Goal: Task Accomplishment & Management: Manage account settings

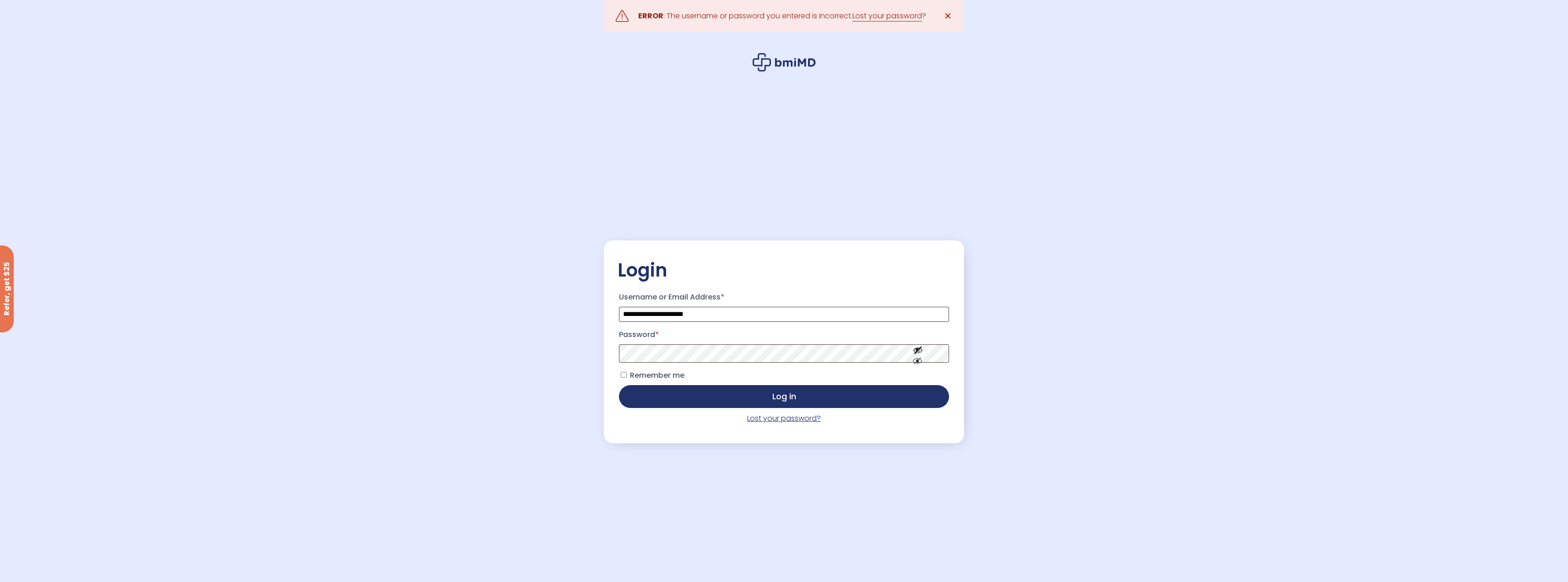
click at [790, 420] on link "Lost your password?" at bounding box center [784, 418] width 74 height 10
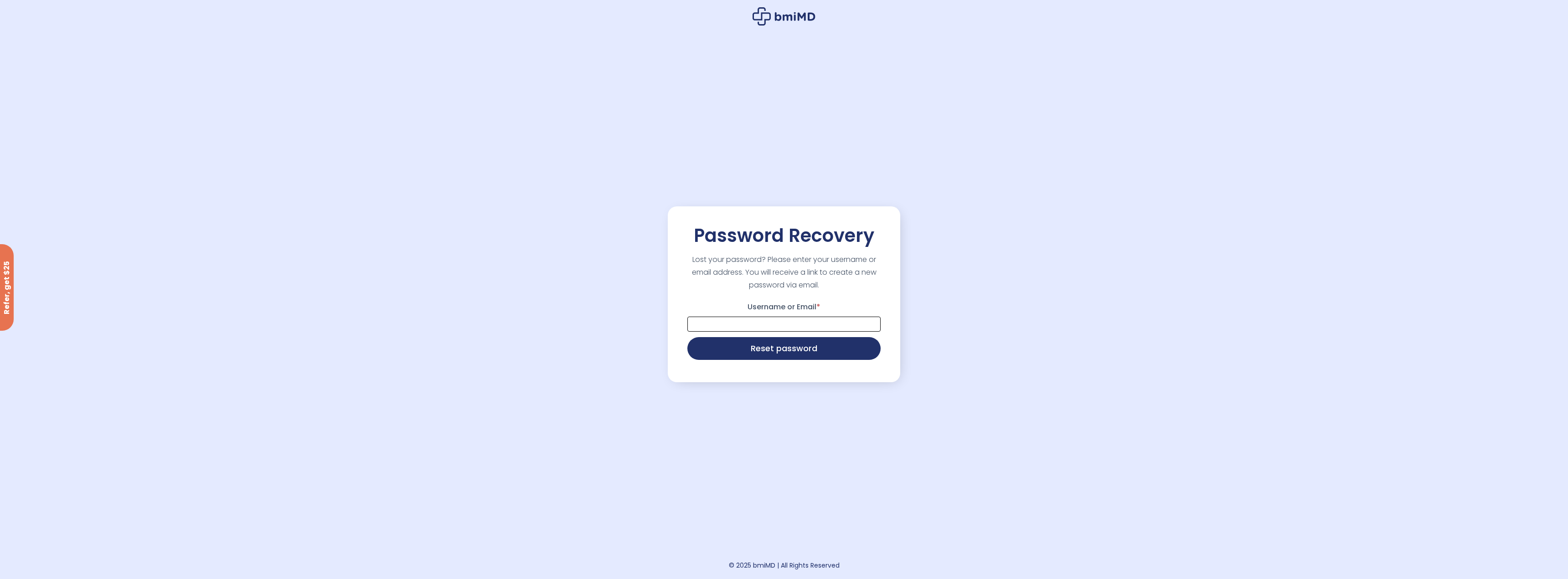
click at [797, 328] on input "Username or Email *" at bounding box center [784, 324] width 194 height 15
type input "**********"
click at [805, 352] on button "Reset password" at bounding box center [784, 347] width 194 height 23
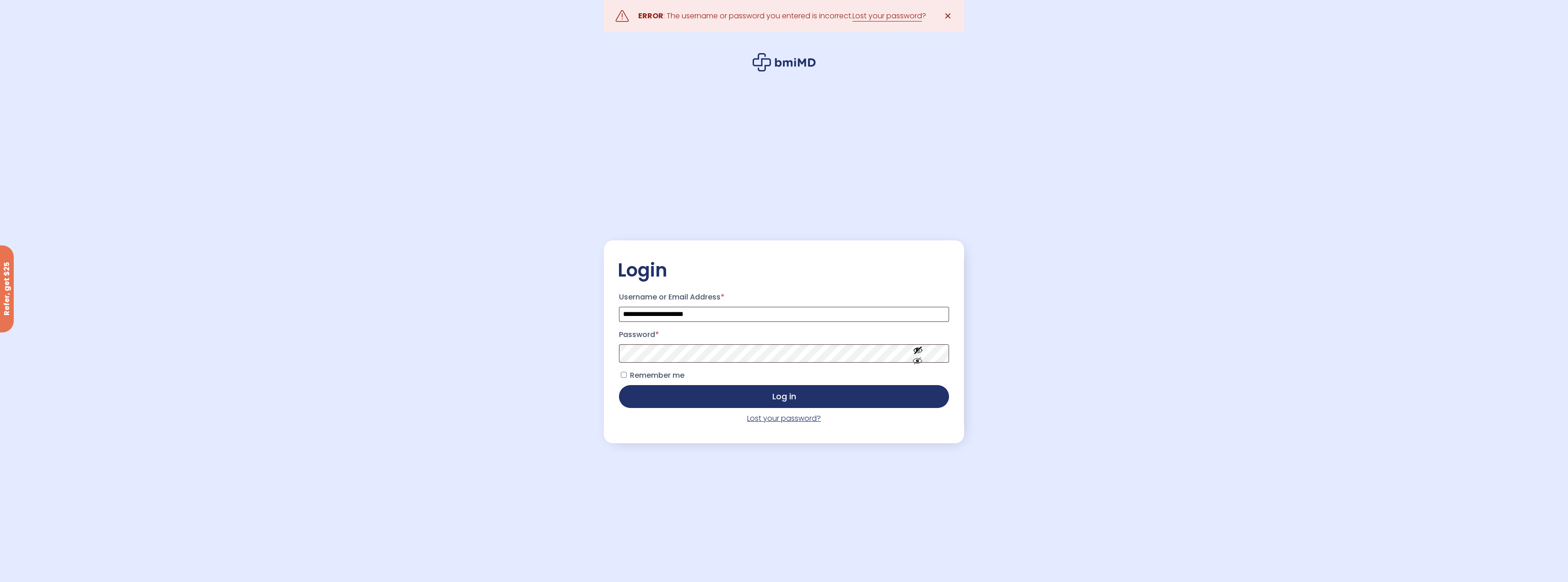
click at [795, 424] on link "Lost your password?" at bounding box center [784, 418] width 74 height 10
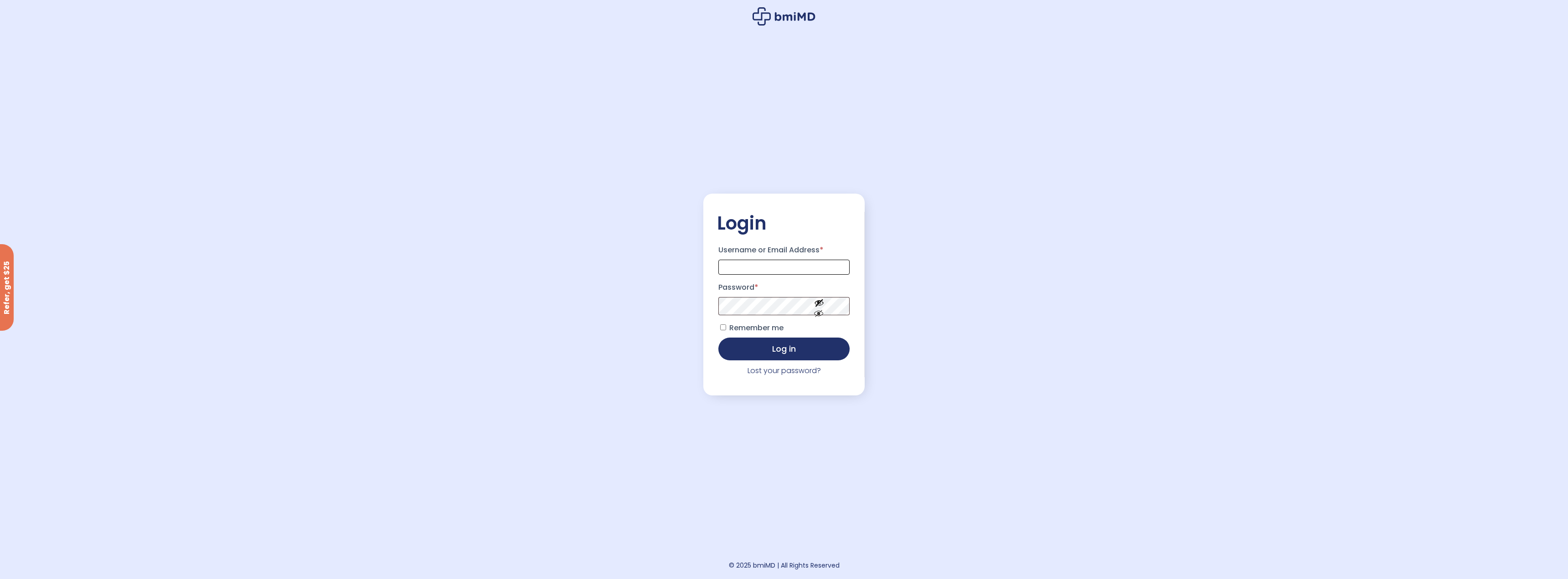
click at [756, 268] on input "Username or Email Address *" at bounding box center [784, 267] width 131 height 15
type input "**********"
click at [718, 338] on button "Log in" at bounding box center [784, 348] width 131 height 23
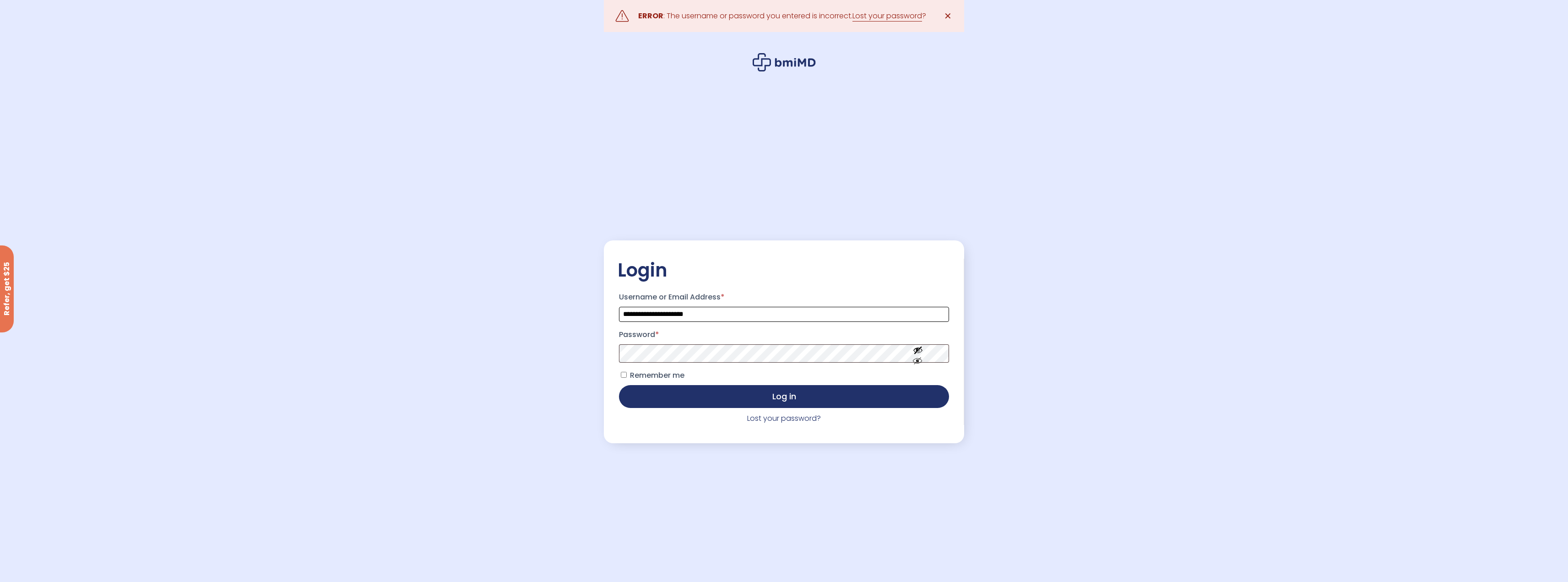
click at [724, 314] on input "**********" at bounding box center [783, 314] width 329 height 15
click at [619, 385] on button "Log in" at bounding box center [783, 396] width 329 height 23
click at [803, 14] on div "ERROR : The username or password you entered is incorrect. Lost your password ?" at bounding box center [782, 16] width 288 height 13
click at [783, 55] on icon at bounding box center [784, 62] width 63 height 18
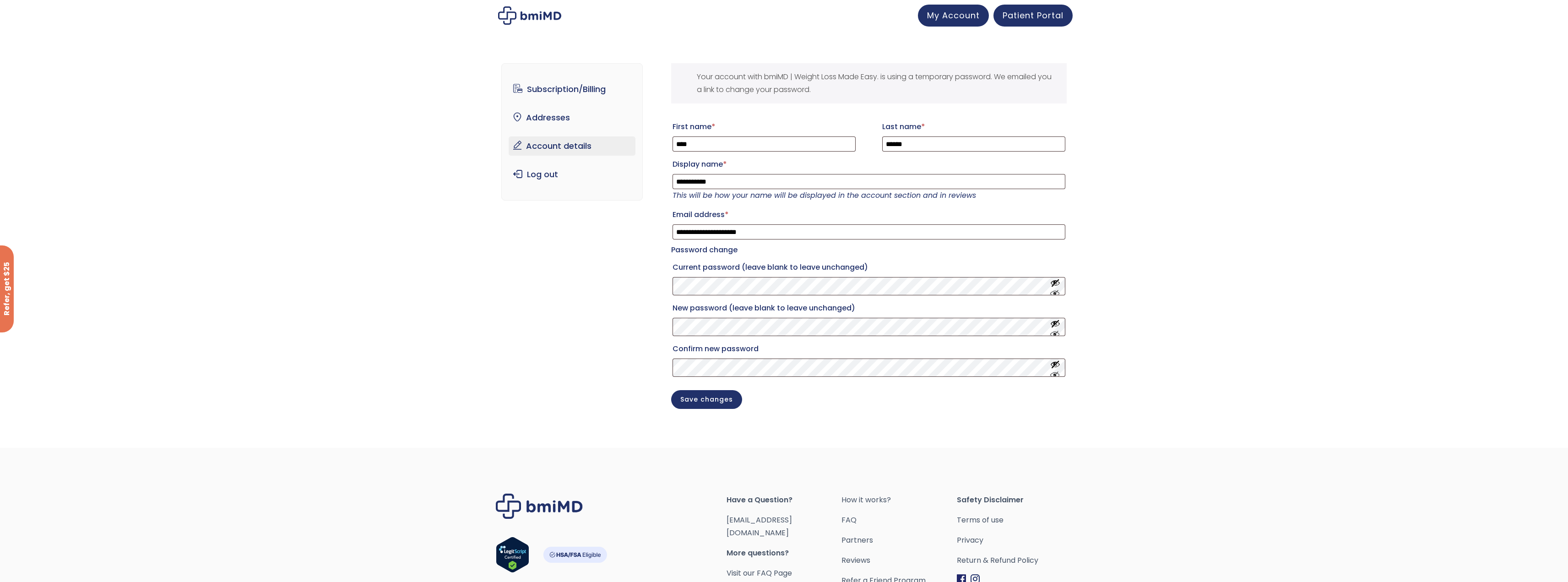
click at [755, 268] on p "Current password (leave blank to leave unchanged)" at bounding box center [869, 278] width 396 height 38
click at [1025, 78] on div "Your account with bmiMD | Weight Loss Made Easy. is using a temporary password.…" at bounding box center [869, 83] width 396 height 40
click at [1020, 80] on div "Your account with bmiMD | Weight Loss Made Easy. is using a temporary password.…" at bounding box center [869, 83] width 396 height 40
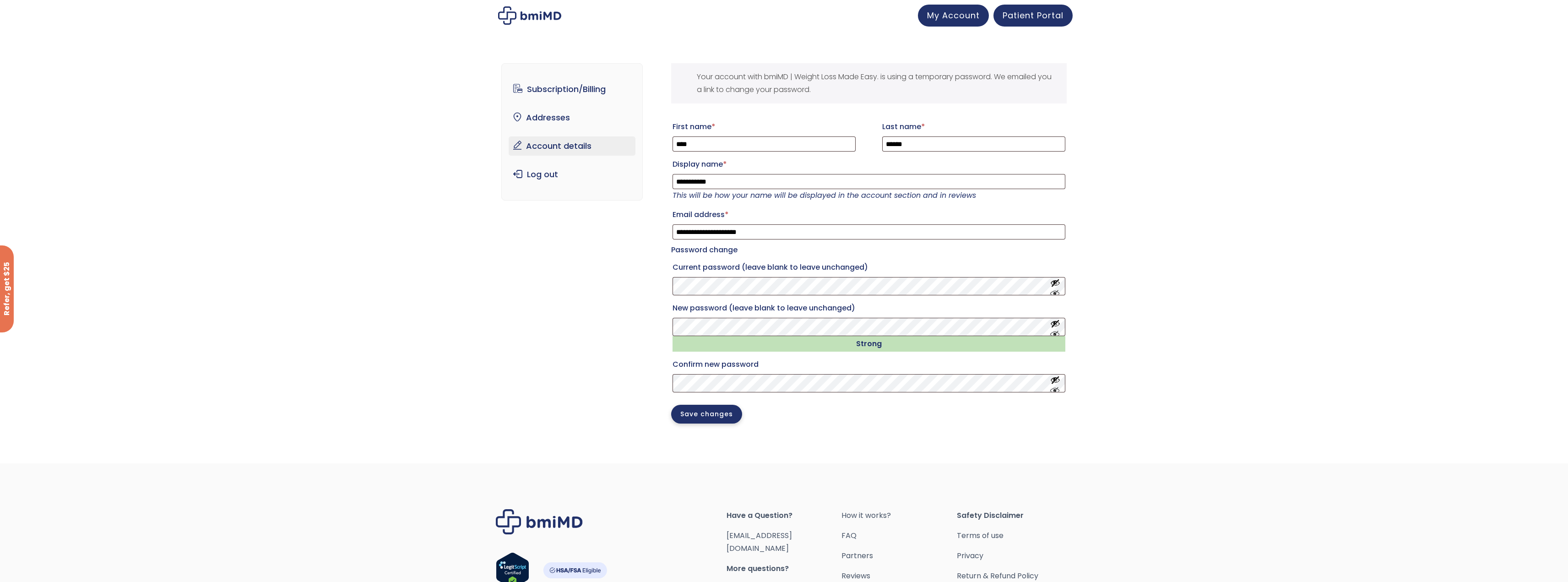
click at [715, 417] on button "Save changes" at bounding box center [707, 414] width 71 height 19
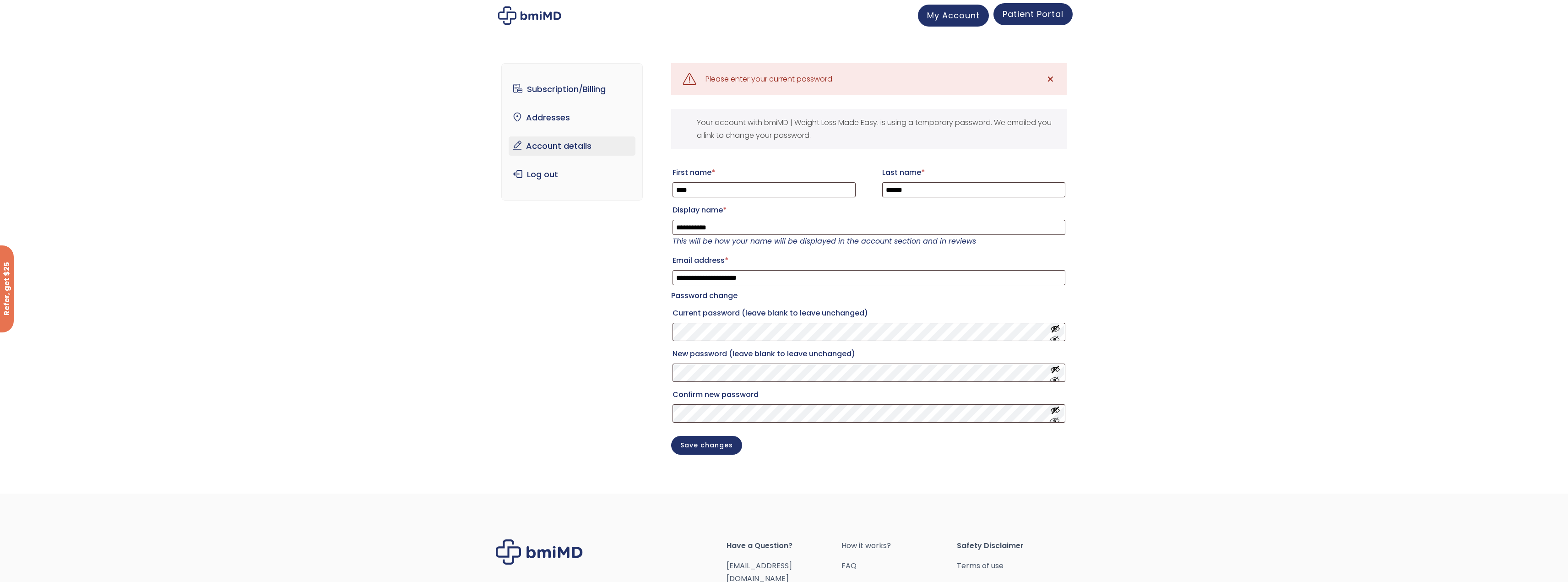
click at [1031, 15] on span "Patient Portal" at bounding box center [1033, 13] width 61 height 12
click at [793, 81] on div "Your current password is incorrect." at bounding box center [767, 79] width 123 height 13
click at [797, 120] on div "Your account with bmiMD | Weight Loss Made Easy. is using a temporary password.…" at bounding box center [869, 129] width 396 height 40
click at [959, 117] on div "Your account with bmiMD | Weight Loss Made Easy. is using a temporary password.…" at bounding box center [869, 129] width 396 height 40
click at [836, 120] on div "Your account with bmiMD | Weight Loss Made Easy. is using a temporary password.…" at bounding box center [869, 129] width 396 height 40
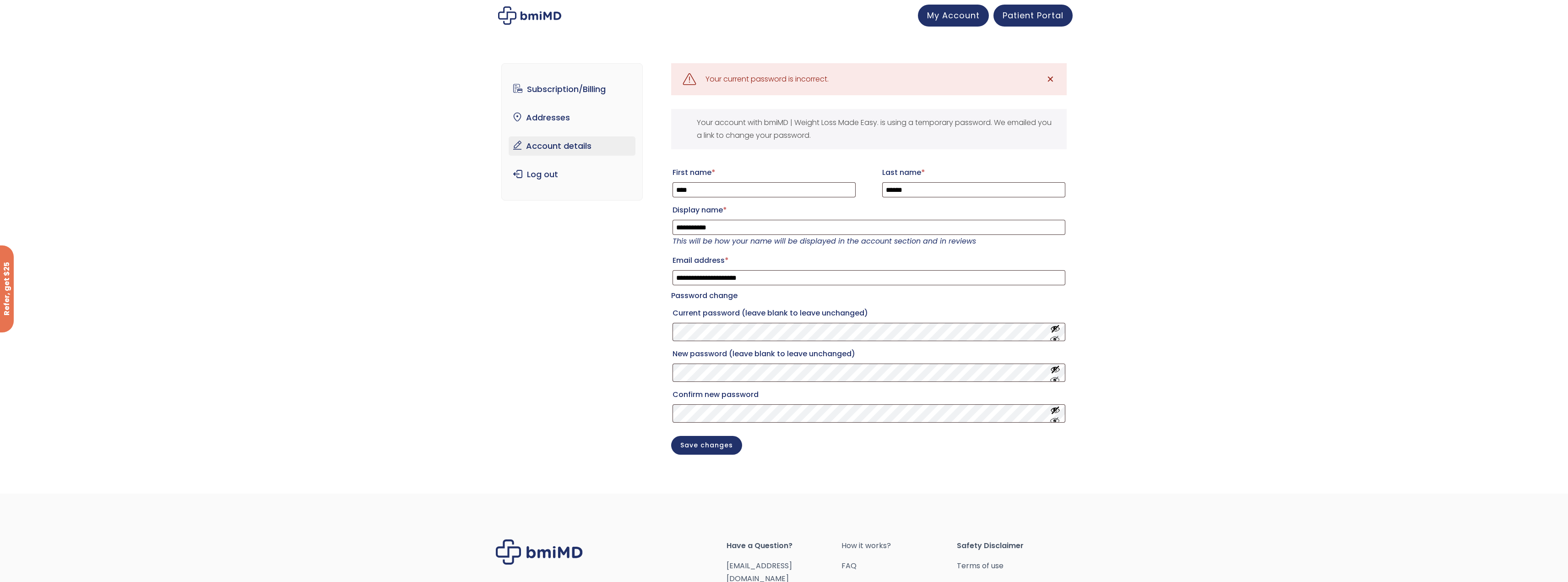
click at [902, 118] on div "Your account with bmiMD | Weight Loss Made Easy. is using a temporary password.…" at bounding box center [869, 129] width 396 height 40
click at [792, 136] on div "Your account with bmiMD | Weight Loss Made Easy. is using a temporary password.…" at bounding box center [869, 129] width 396 height 40
click at [788, 124] on div "Your account with bmiMD | Weight Loss Made Easy. is using a temporary password.…" at bounding box center [869, 129] width 396 height 40
click at [745, 123] on div "Your account with bmiMD | Weight Loss Made Easy. is using a temporary password.…" at bounding box center [869, 129] width 396 height 40
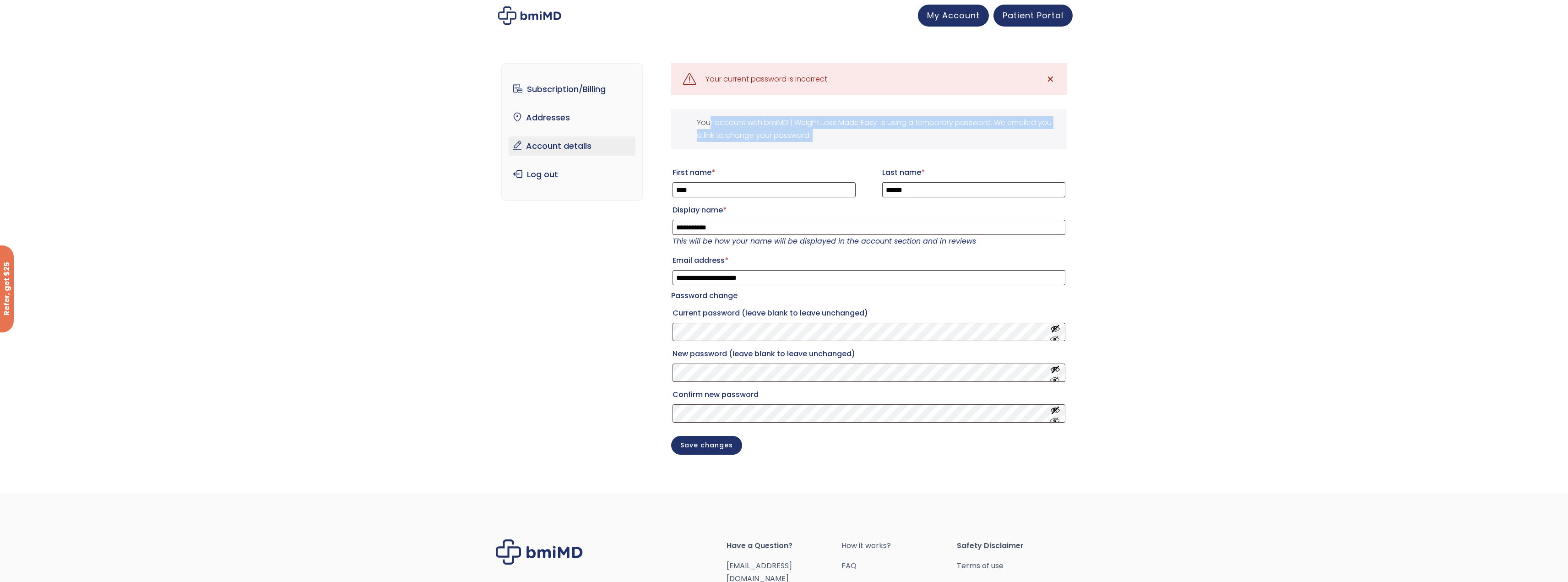
click at [745, 123] on div "Your account with bmiMD | Weight Loss Made Easy. is using a temporary password.…" at bounding box center [869, 129] width 396 height 40
